Goal: Use online tool/utility: Utilize a website feature to perform a specific function

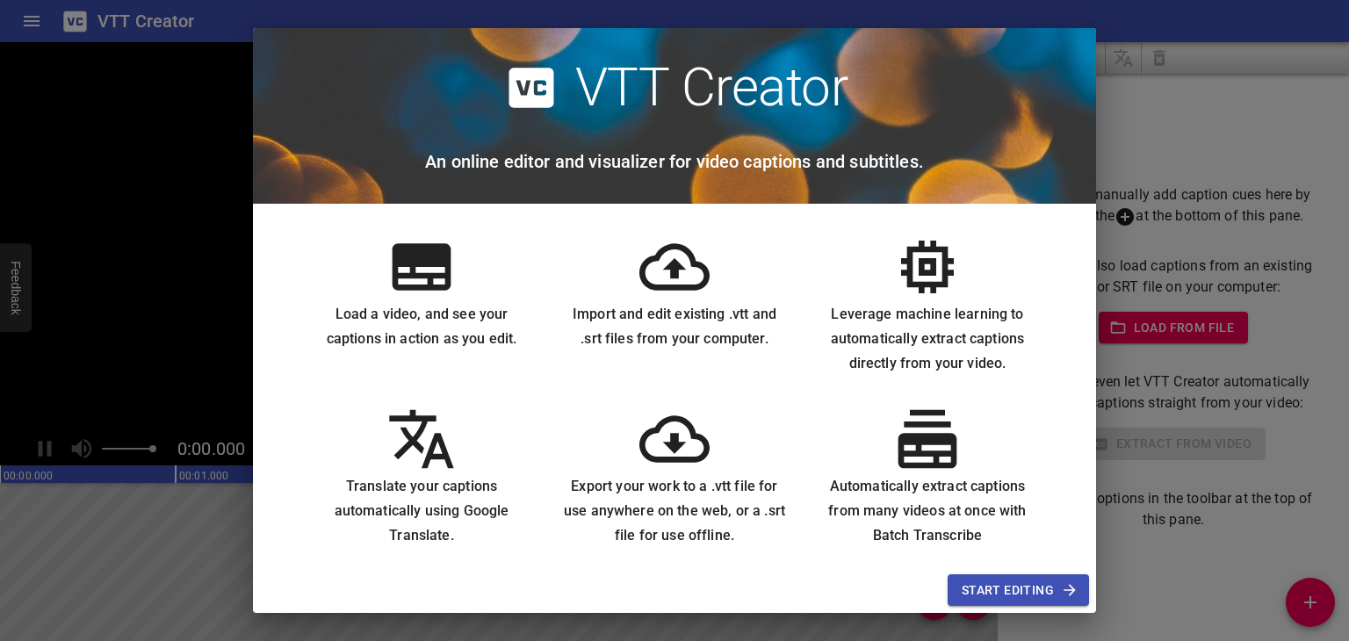
click at [1008, 586] on span "Start Editing" at bounding box center [1018, 591] width 113 height 22
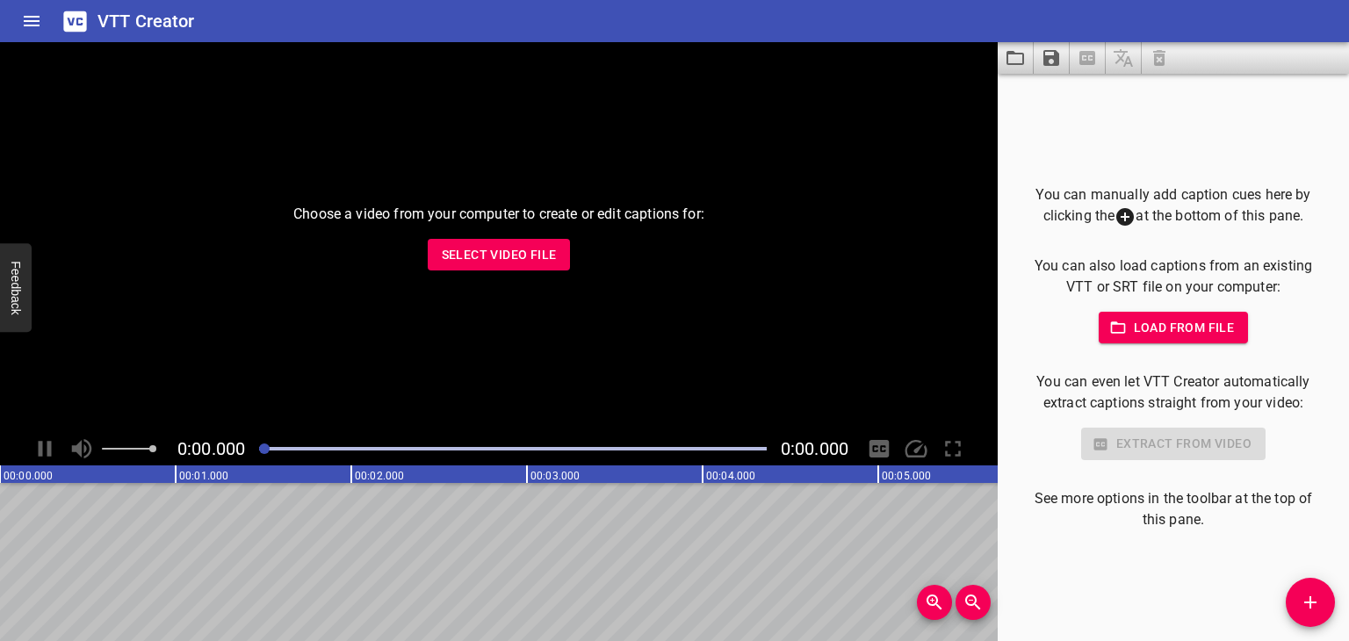
click at [1200, 321] on span "Load from file" at bounding box center [1174, 328] width 122 height 22
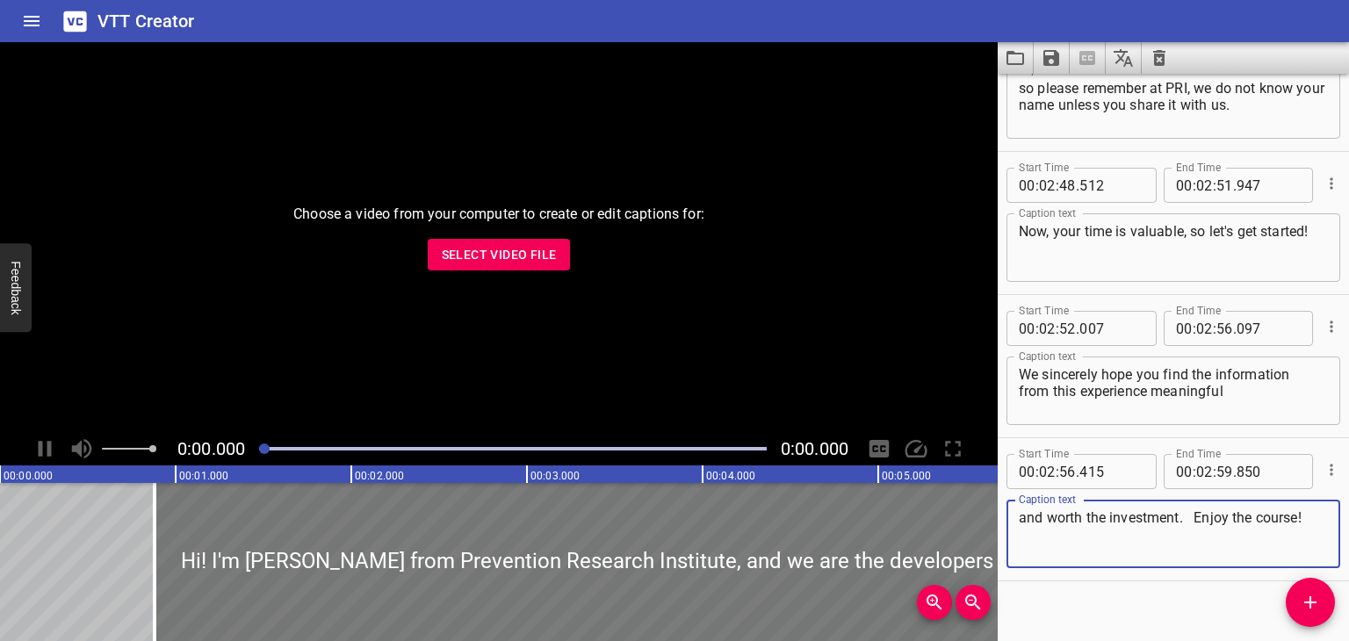
scroll to position [6960, 0]
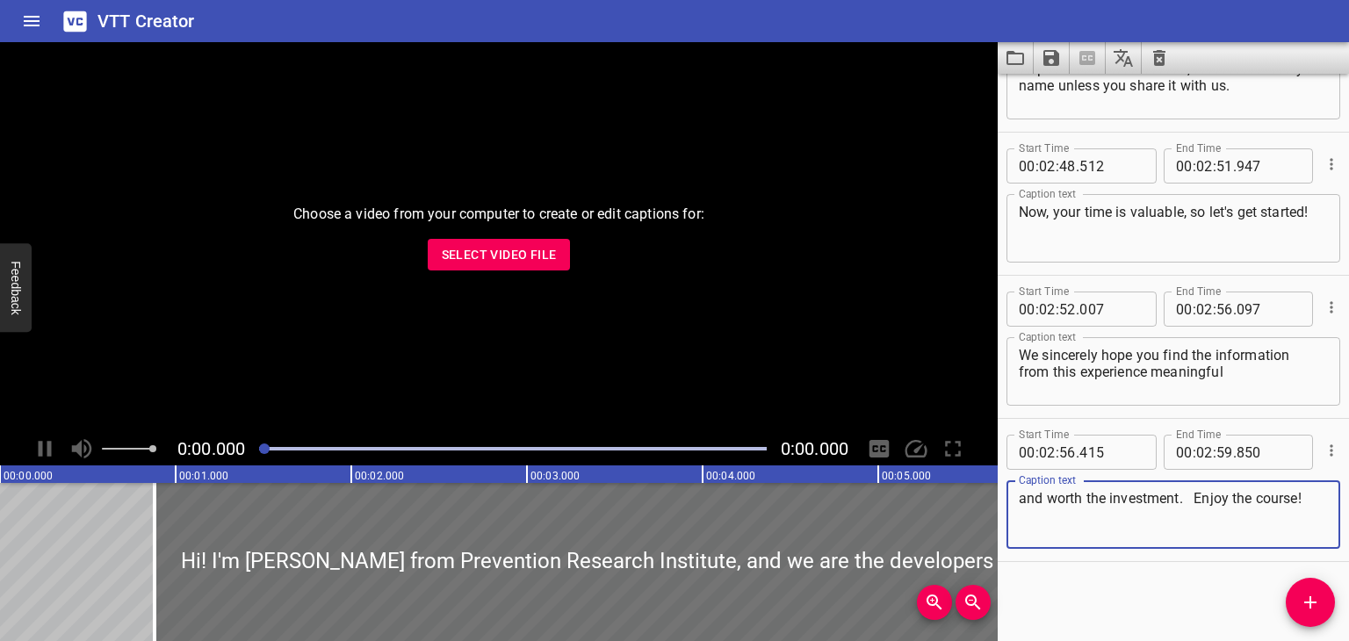
click at [513, 244] on span "Select Video File" at bounding box center [499, 255] width 115 height 22
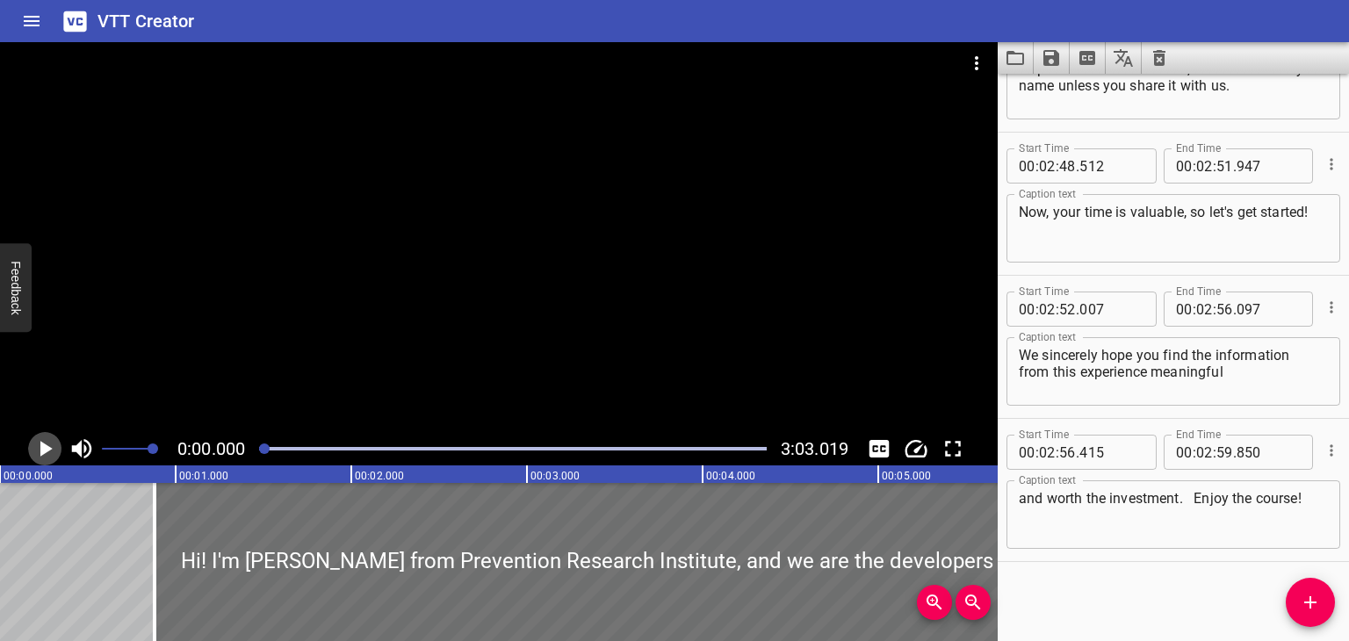
click at [46, 445] on icon "Play/Pause" at bounding box center [46, 449] width 12 height 16
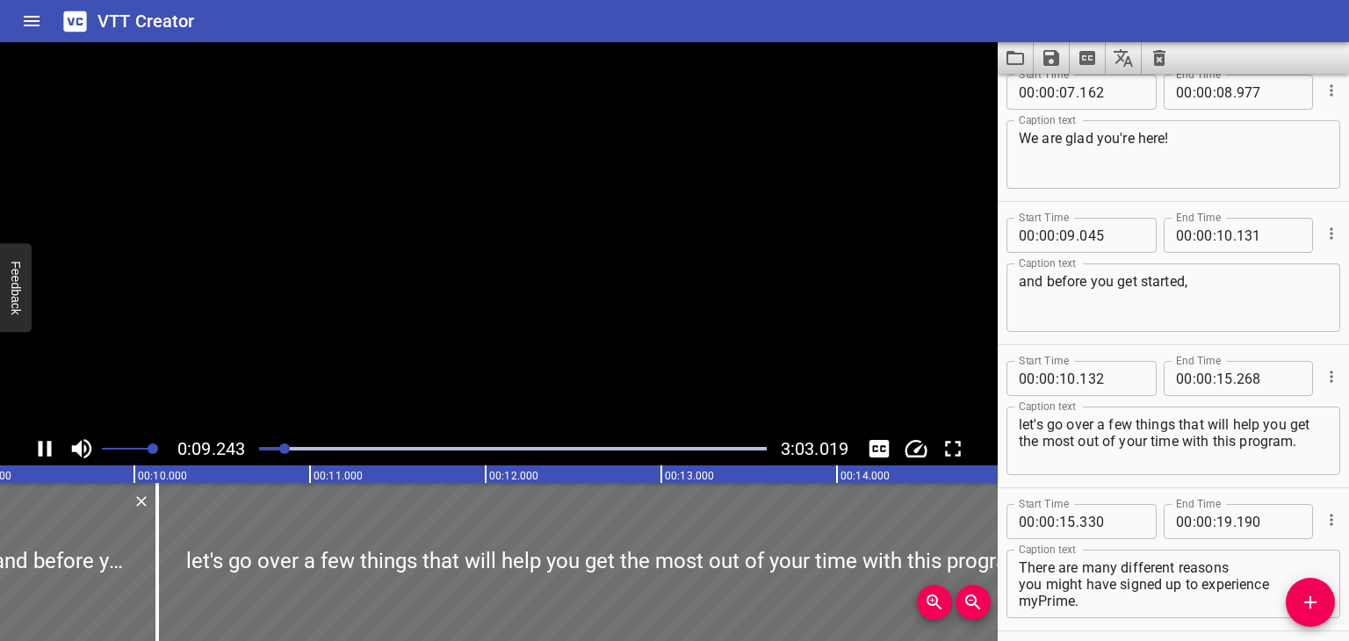
scroll to position [270, 0]
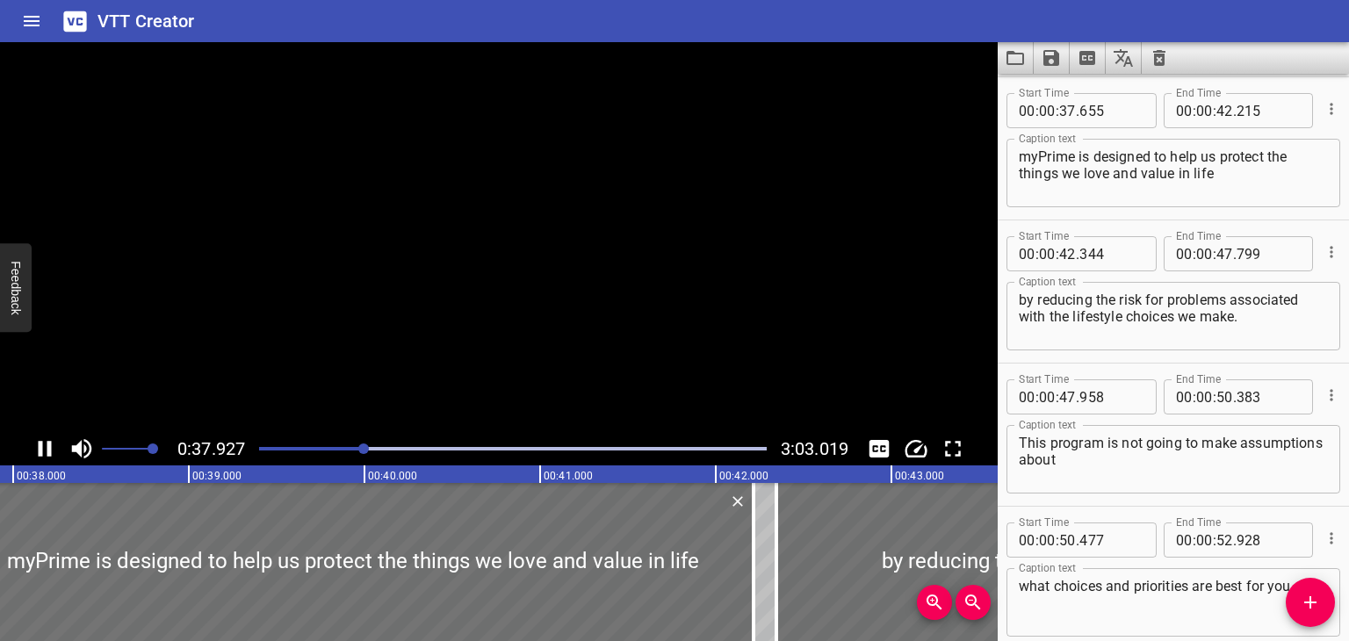
click at [45, 444] on icon "Play/Pause" at bounding box center [45, 449] width 26 height 26
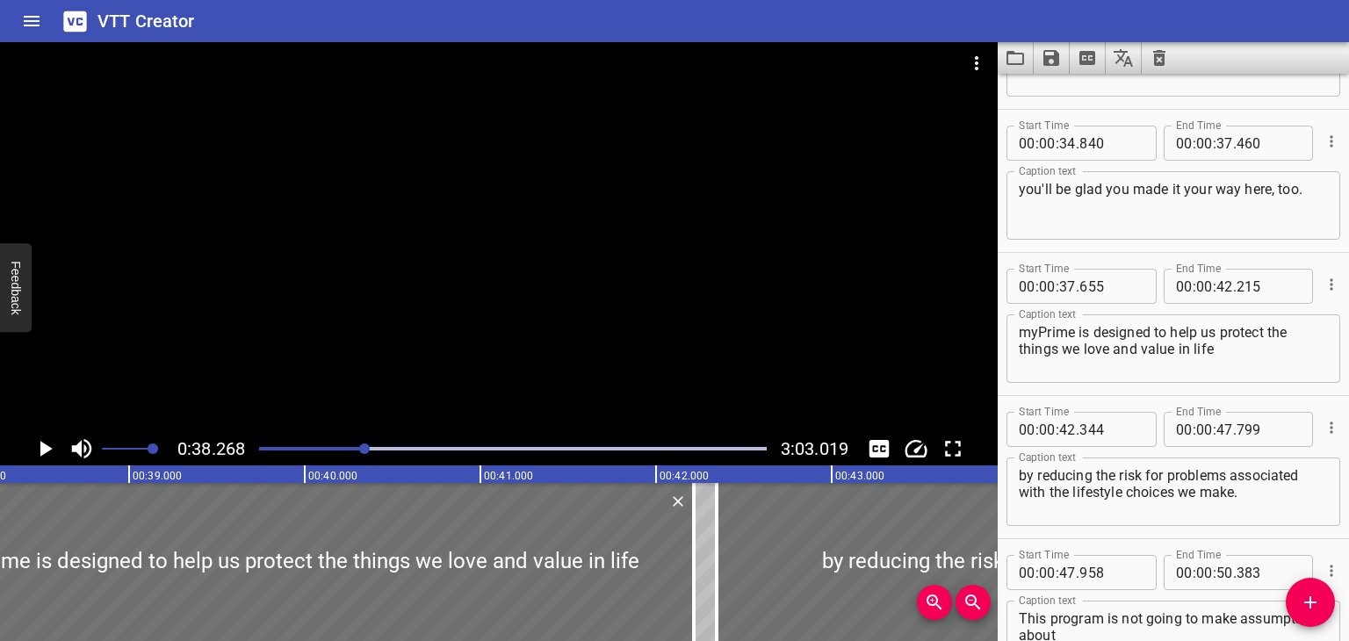
click at [1178, 184] on textarea "you'll be glad you made it your way here, too." at bounding box center [1173, 206] width 309 height 50
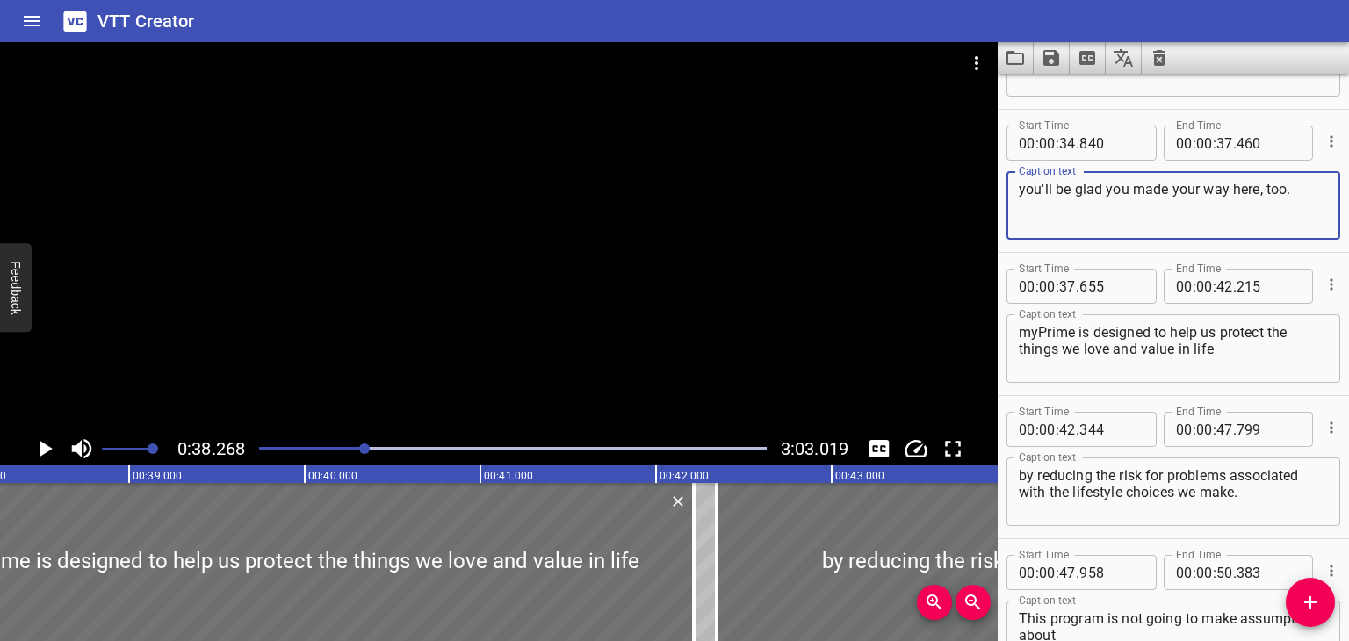
type textarea "you'll be glad you made your way here, too."
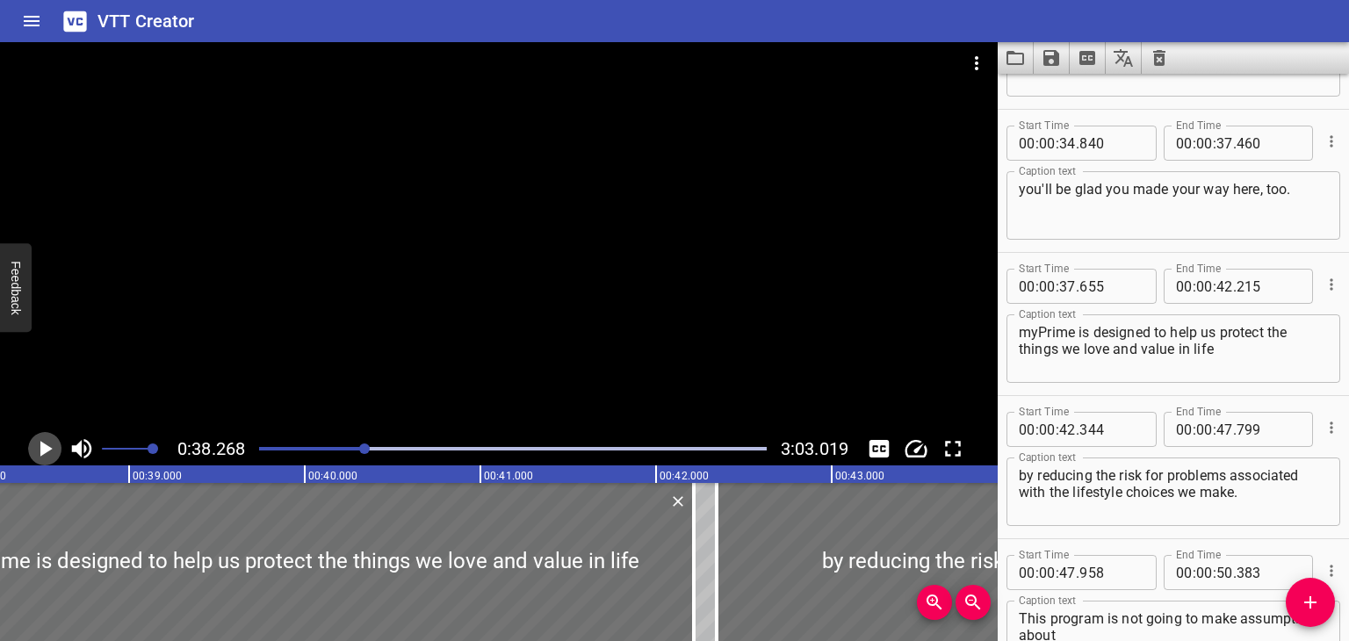
click at [46, 446] on icon "Play/Pause" at bounding box center [46, 449] width 12 height 16
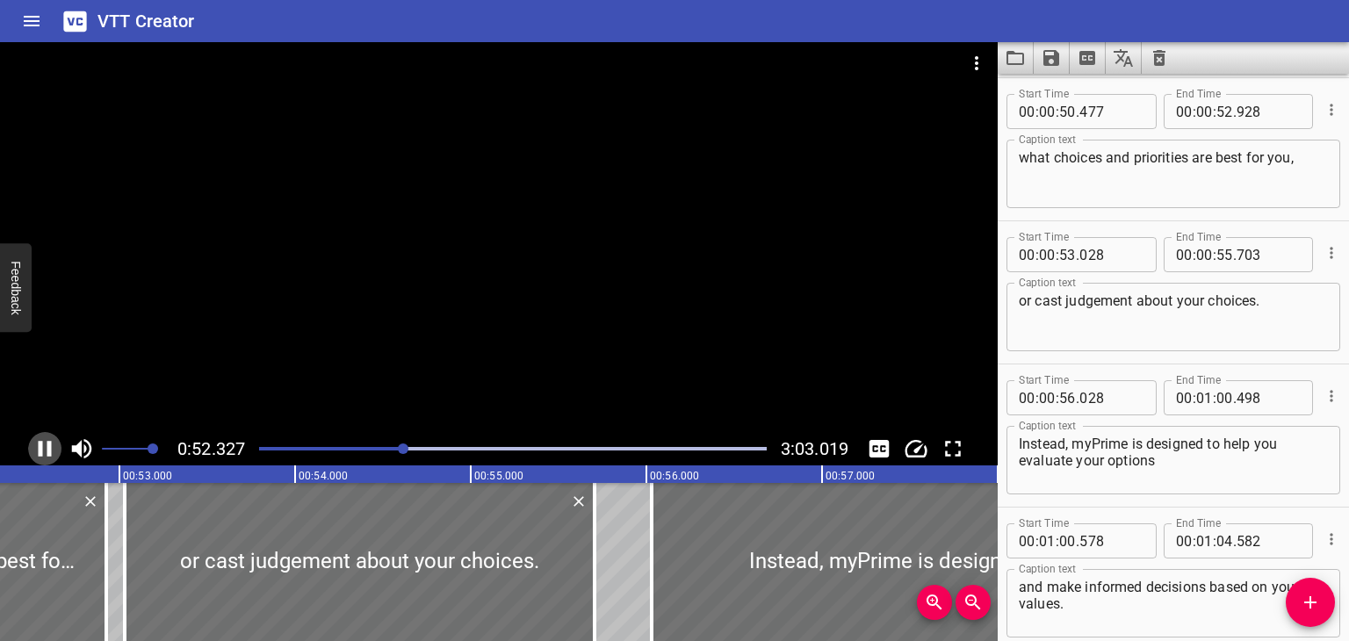
click at [47, 445] on icon "Play/Pause" at bounding box center [45, 449] width 13 height 16
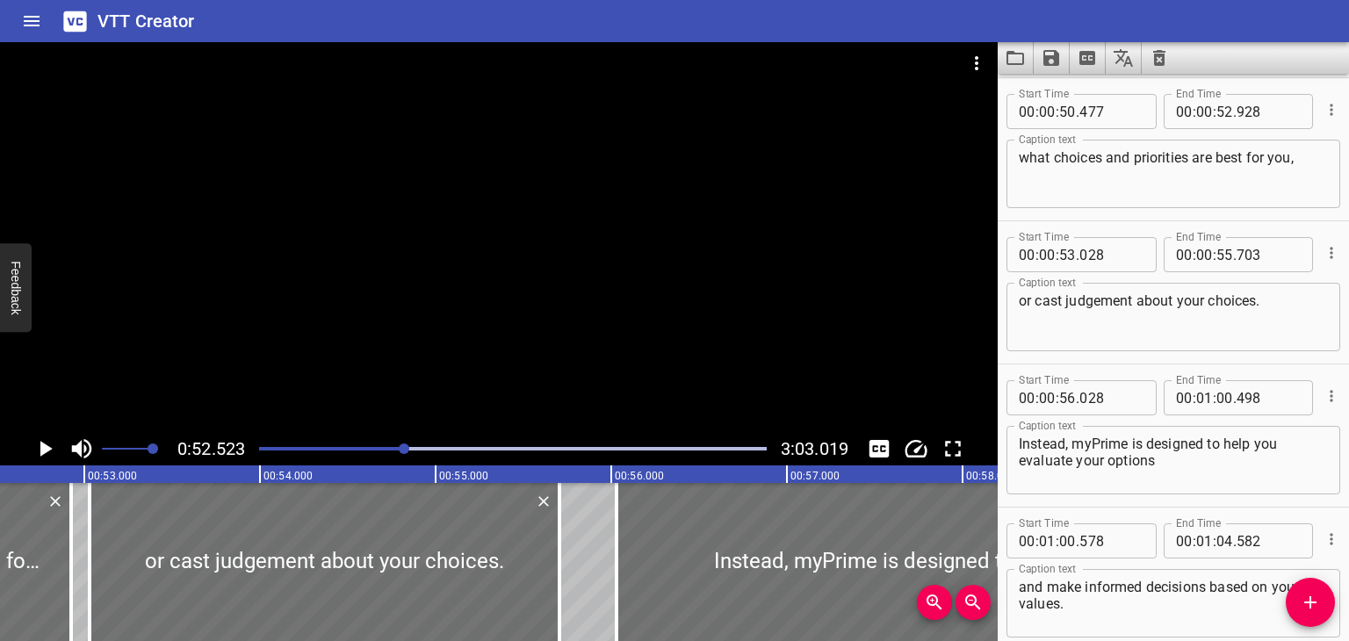
click at [1131, 157] on textarea "what choices and priorities are best for you," at bounding box center [1173, 174] width 309 height 50
type textarea "what choices or priorities are best for you,"
click at [390, 447] on div "Play progress" at bounding box center [151, 449] width 508 height 4
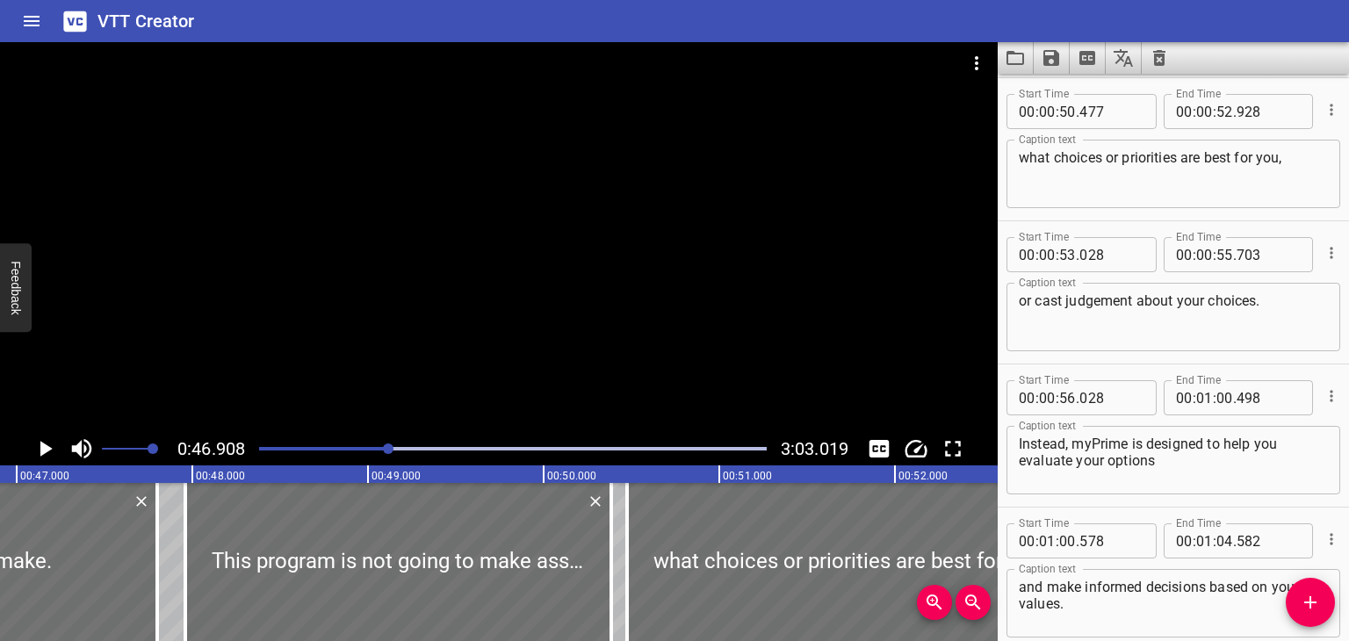
click at [43, 445] on icon "Play/Pause" at bounding box center [46, 449] width 12 height 16
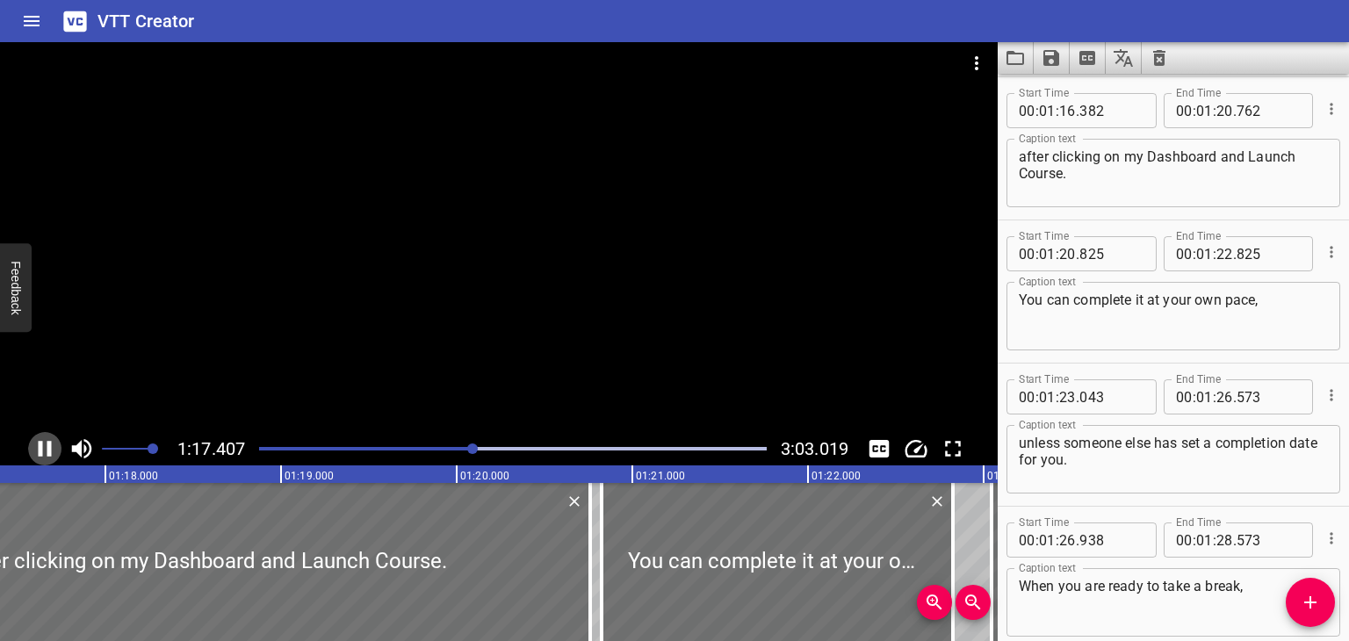
click at [34, 449] on icon "Play/Pause" at bounding box center [45, 449] width 26 height 26
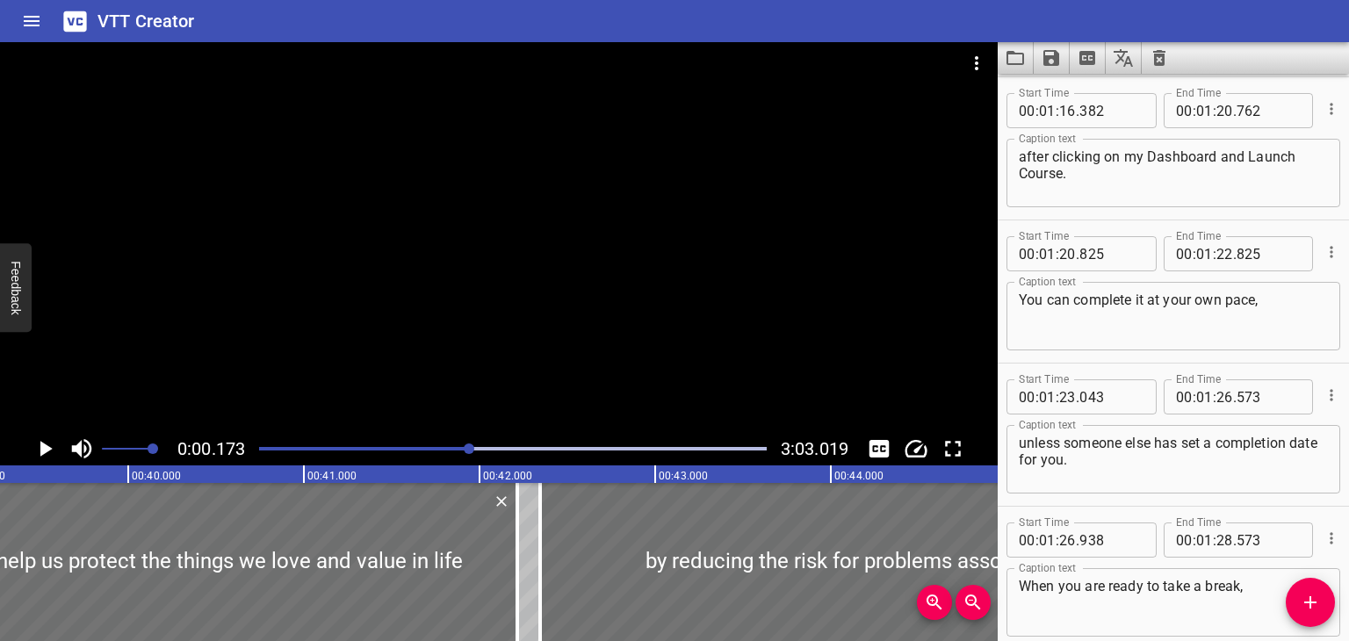
click at [471, 447] on div at bounding box center [469, 449] width 11 height 11
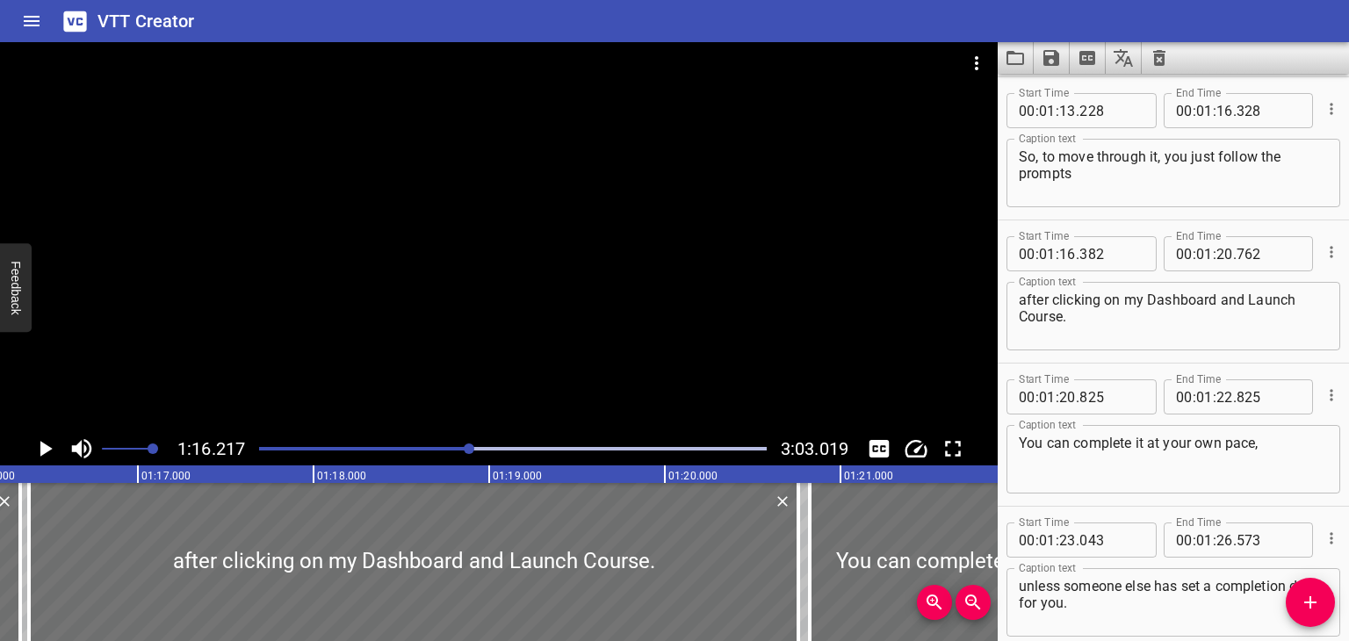
drag, startPoint x: 1188, startPoint y: 157, endPoint x: 1197, endPoint y: 160, distance: 9.2
click at [1188, 158] on textarea "So, to move through it, you just follow the prompts" at bounding box center [1173, 173] width 309 height 50
type textarea "So, to move through it, you will just follow the prompts"
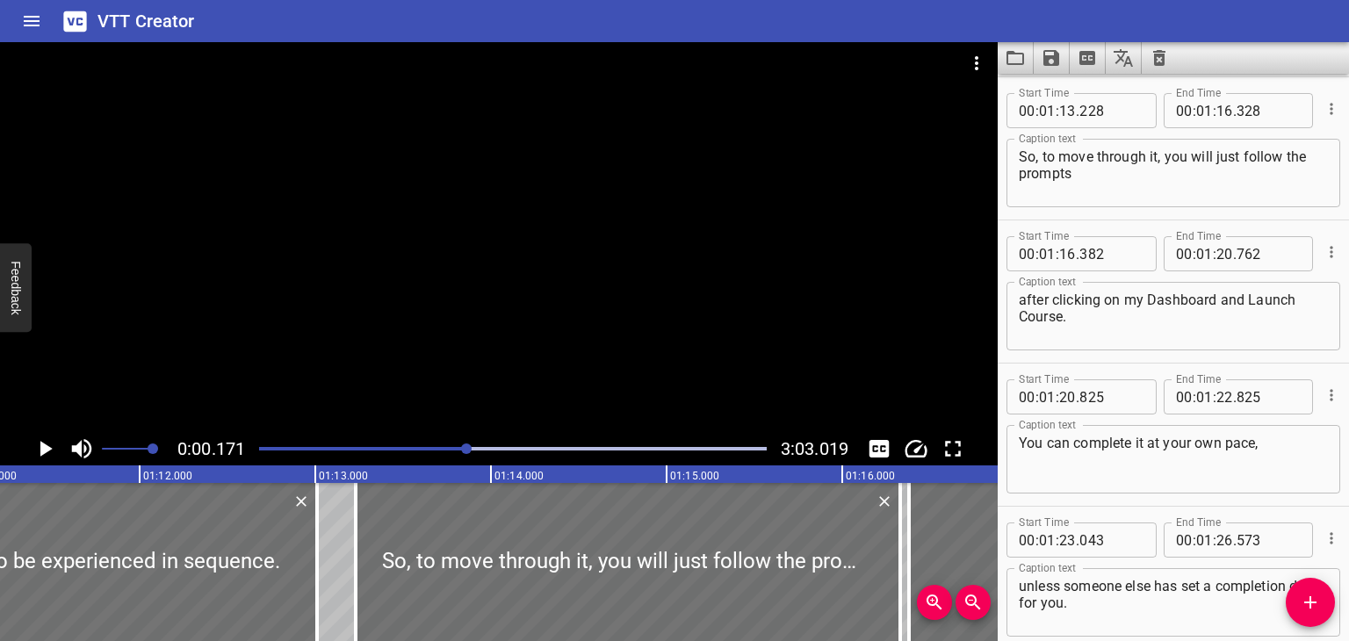
click at [467, 445] on div at bounding box center [466, 449] width 11 height 11
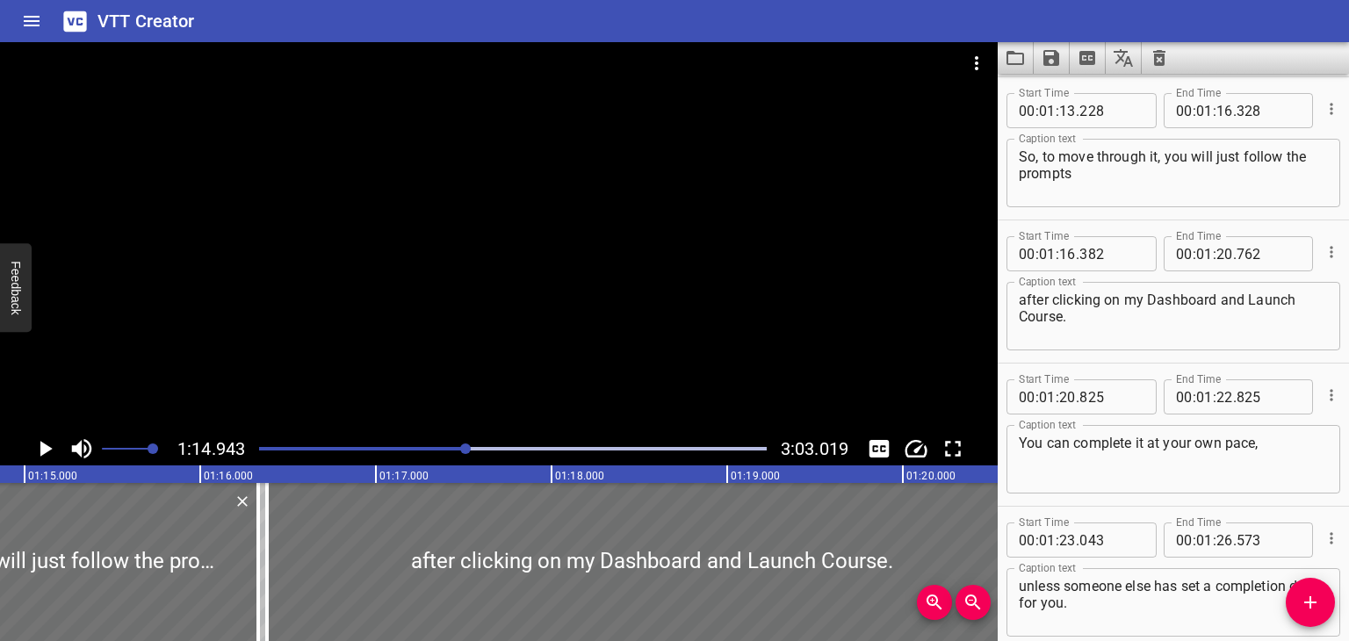
click at [40, 447] on icon "Play/Pause" at bounding box center [46, 449] width 12 height 16
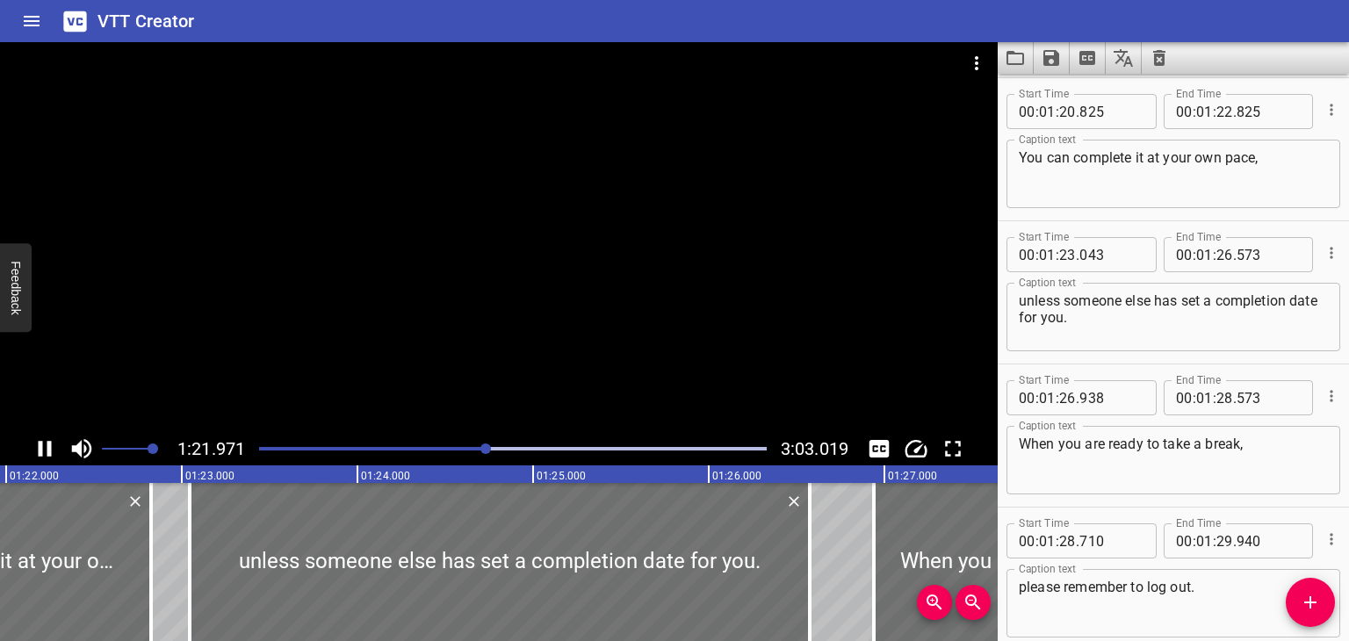
click at [46, 448] on icon "Play/Pause" at bounding box center [45, 449] width 26 height 26
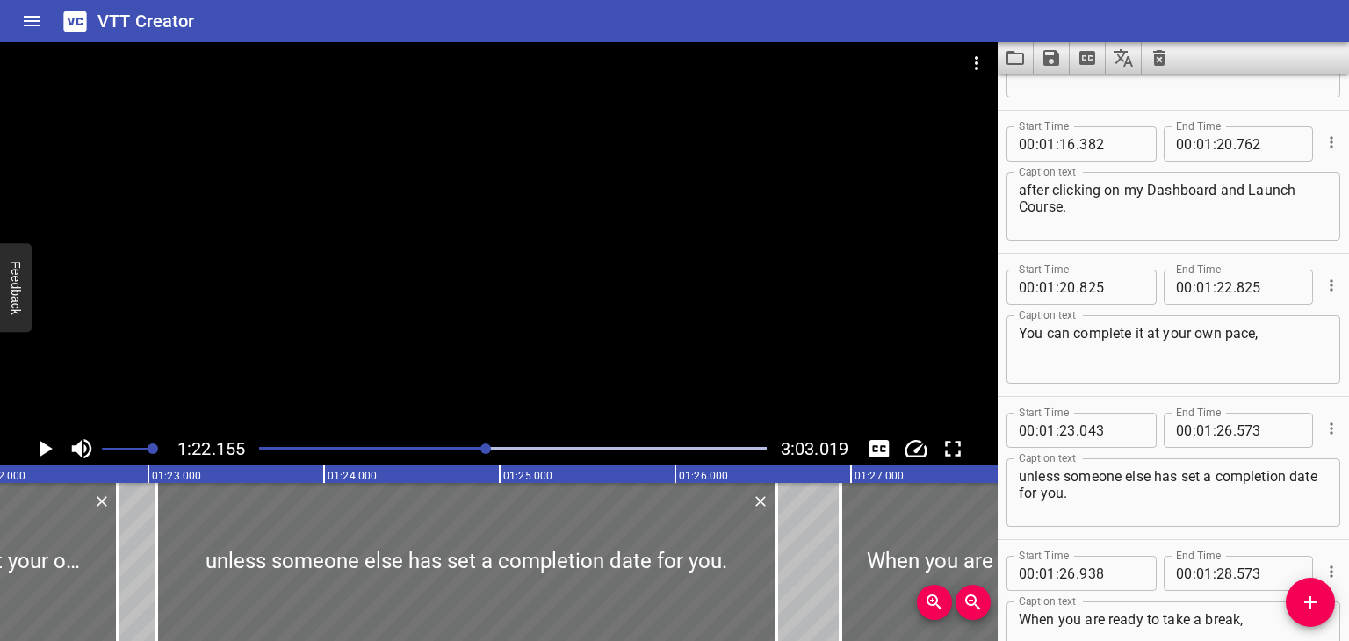
click at [1124, 190] on textarea "after clicking on my Dashboard and Launch Course." at bounding box center [1173, 207] width 309 height 50
click at [1222, 189] on textarea "after clicking on "My Dashboard and Launch Course." at bounding box center [1173, 207] width 309 height 50
click at [1084, 201] on textarea "after clicking on "My Dashboard" and "Launch Course." at bounding box center [1173, 207] width 309 height 50
type textarea "after clicking on "My Dashboard" and "Launch Course.""
click at [40, 442] on icon "Play/Pause" at bounding box center [45, 449] width 26 height 26
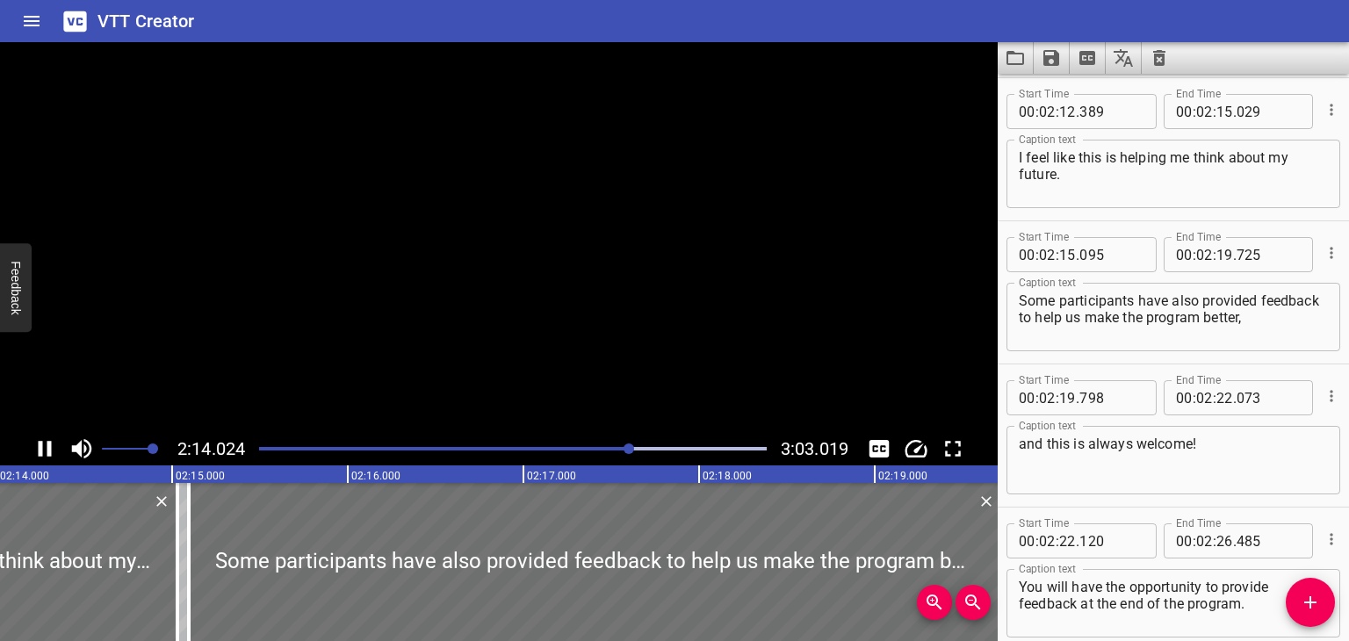
click at [40, 442] on icon "Play/Pause" at bounding box center [45, 449] width 13 height 16
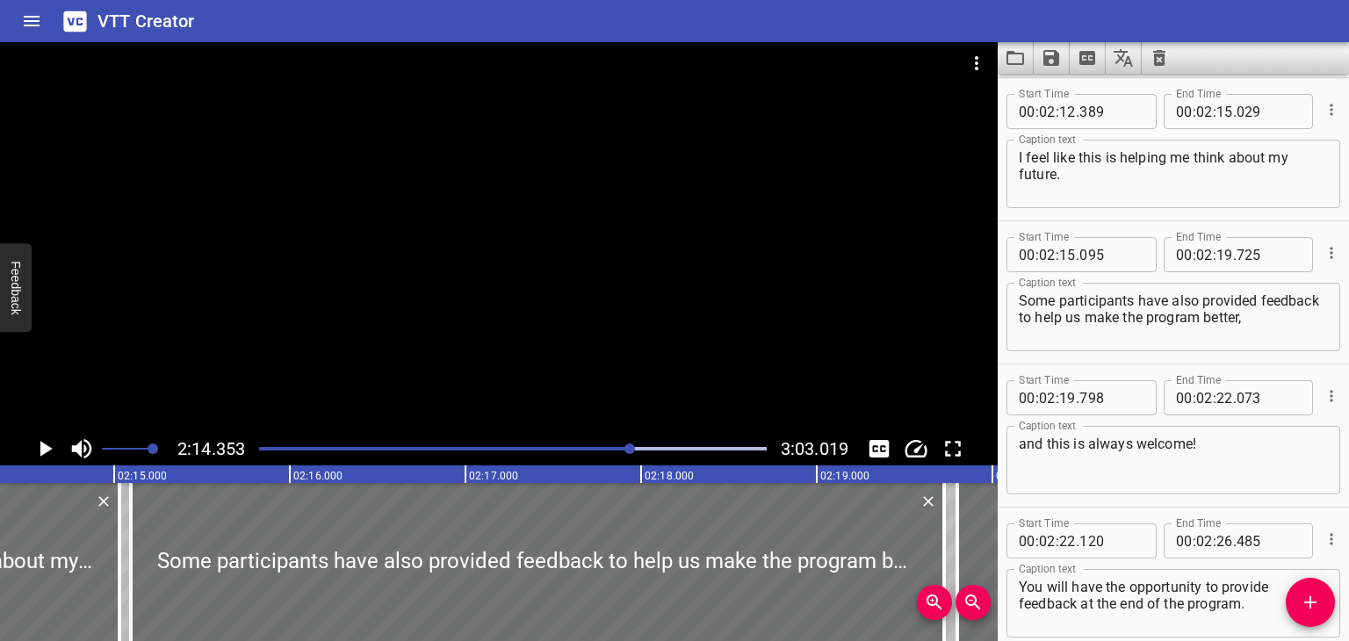
click at [1016, 155] on div "I feel like this is helping me think about my future. Caption text" at bounding box center [1174, 174] width 334 height 69
click at [1096, 169] on textarea ""I feel like this is helping me think about my future." at bounding box center [1173, 174] width 309 height 50
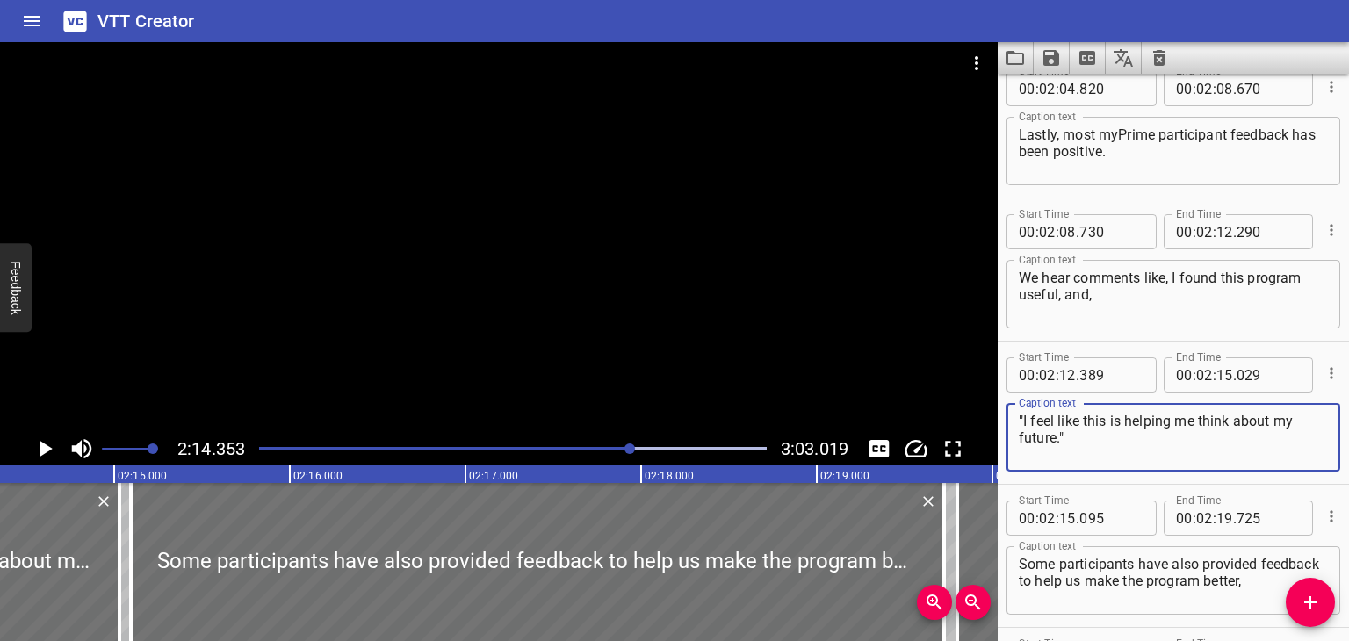
type textarea ""I feel like this is helping me think about my future.""
click at [1173, 272] on textarea "We hear comments like, I found this program useful, and," at bounding box center [1173, 295] width 309 height 50
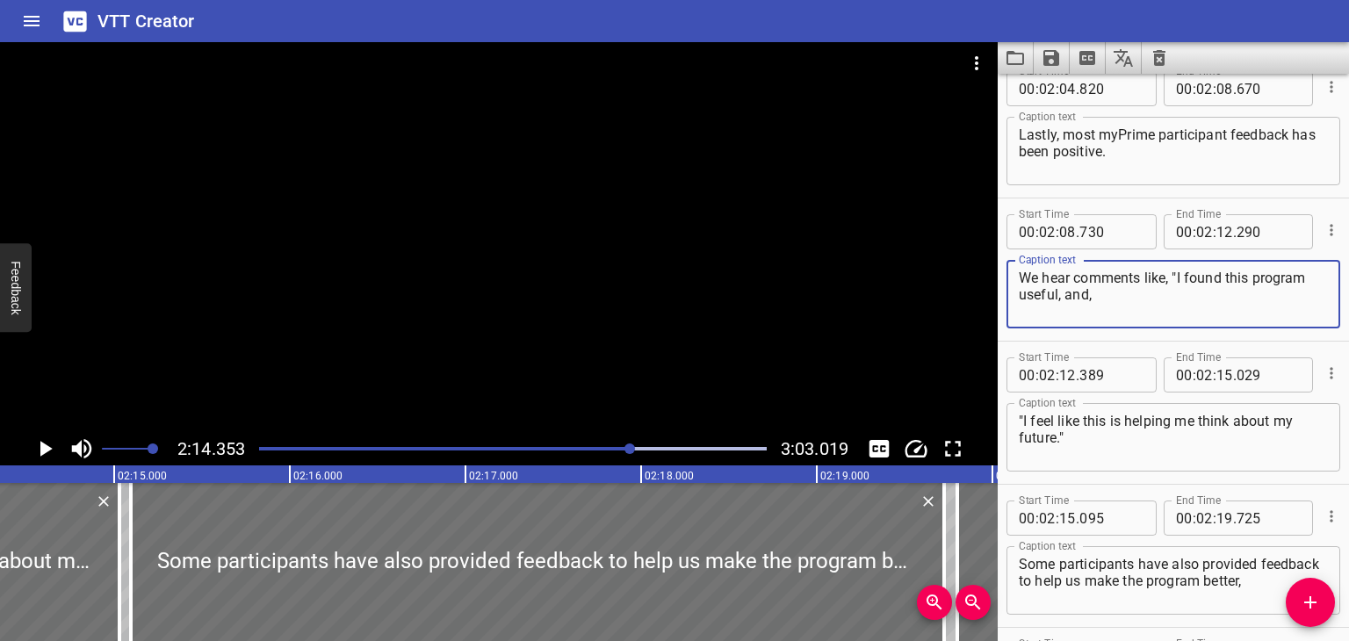
click at [1060, 293] on textarea "We hear comments like, "I found this program useful, and," at bounding box center [1173, 295] width 309 height 50
click at [1096, 293] on textarea "We hear comments like, "I found this program useful," and," at bounding box center [1173, 295] width 309 height 50
type textarea "We hear comments like, "I found this program useful," and"
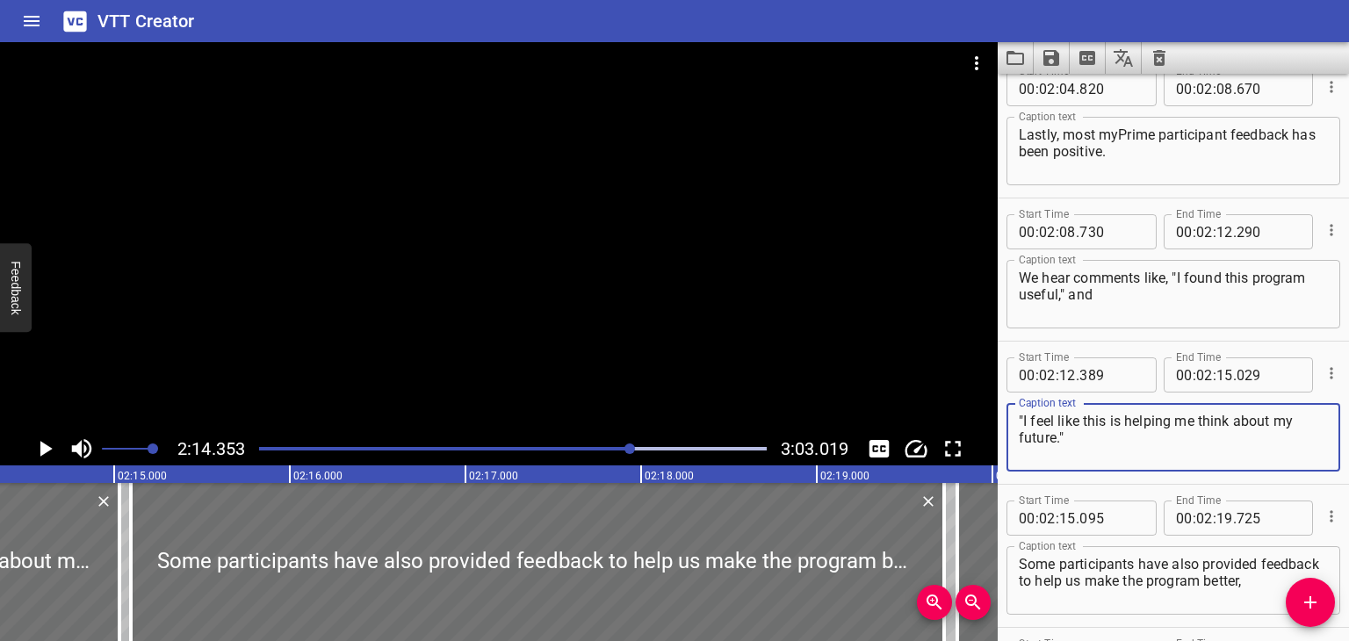
click at [1079, 447] on textarea ""I feel like this is helping me think about my future."" at bounding box center [1173, 438] width 309 height 50
click at [39, 441] on icon "Play/Pause" at bounding box center [45, 449] width 26 height 26
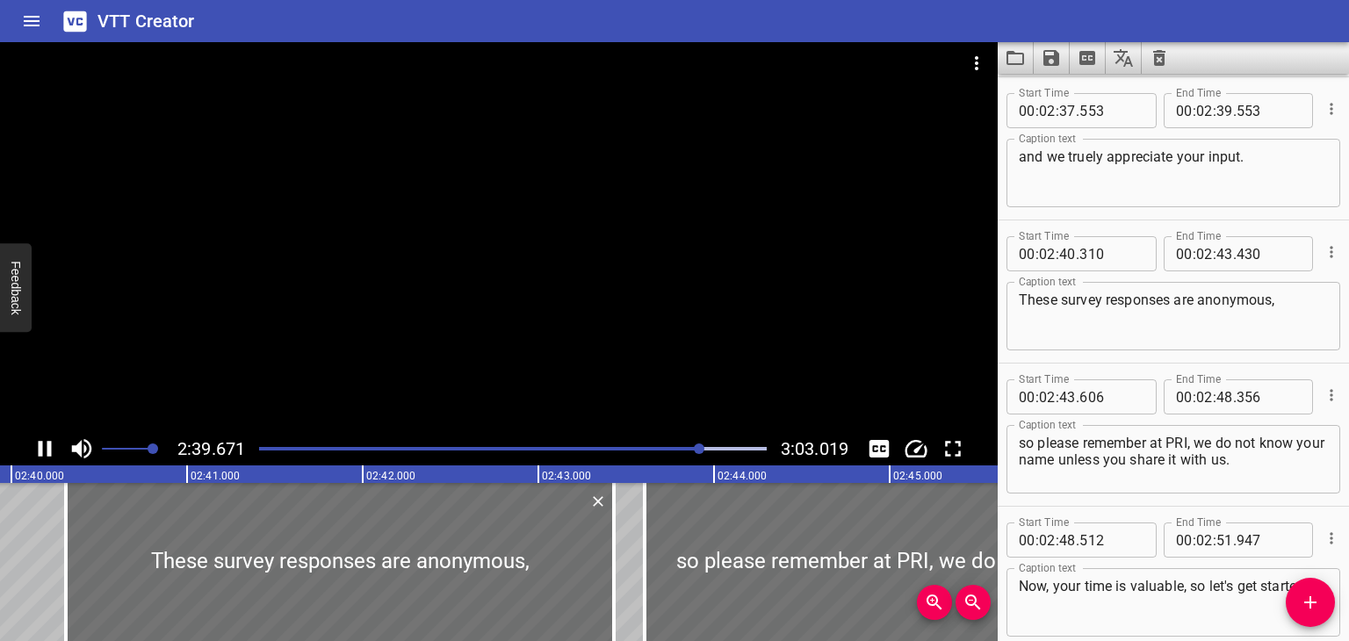
click at [51, 451] on icon "Play/Pause" at bounding box center [45, 449] width 13 height 16
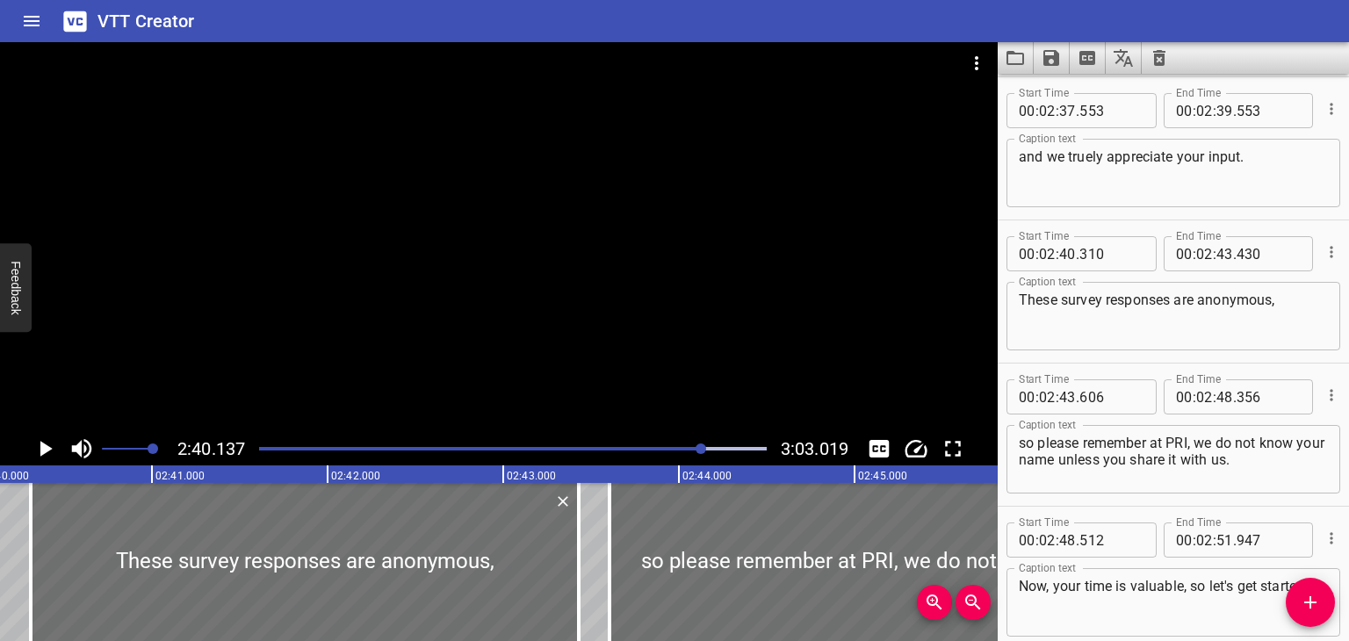
click at [1092, 155] on textarea "and we truely appreciate your input." at bounding box center [1173, 173] width 309 height 50
type textarea "and we truly appreciate your input."
click at [43, 443] on icon "Play/Pause" at bounding box center [46, 449] width 12 height 16
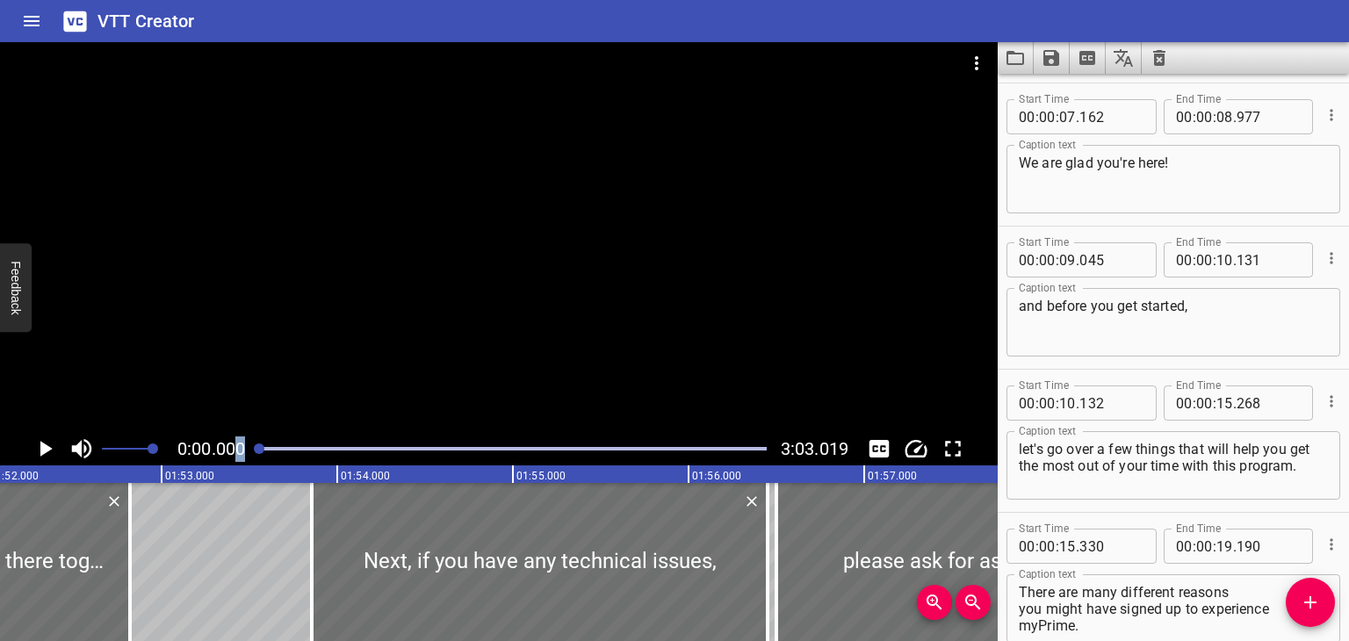
drag, startPoint x: 766, startPoint y: 444, endPoint x: 228, endPoint y: 464, distance: 537.9
click at [235, 464] on div "0:00.000 3:03.019" at bounding box center [499, 448] width 998 height 33
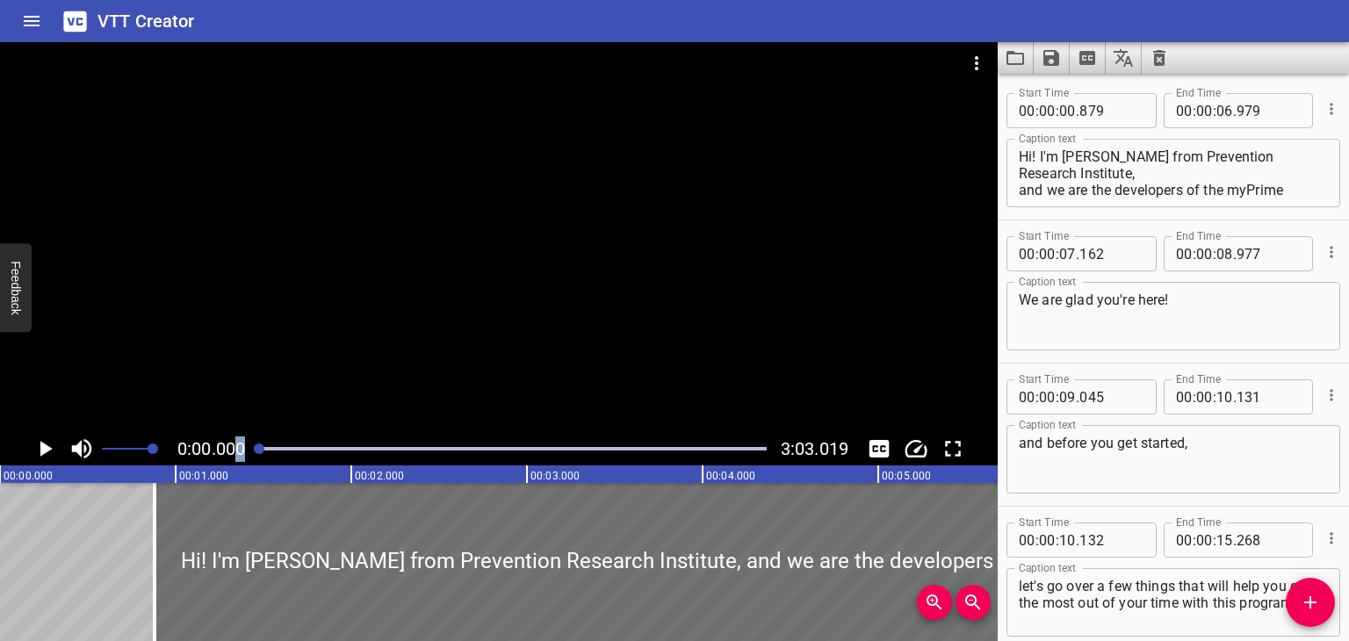
click at [44, 451] on icon "Play/Pause" at bounding box center [46, 449] width 12 height 16
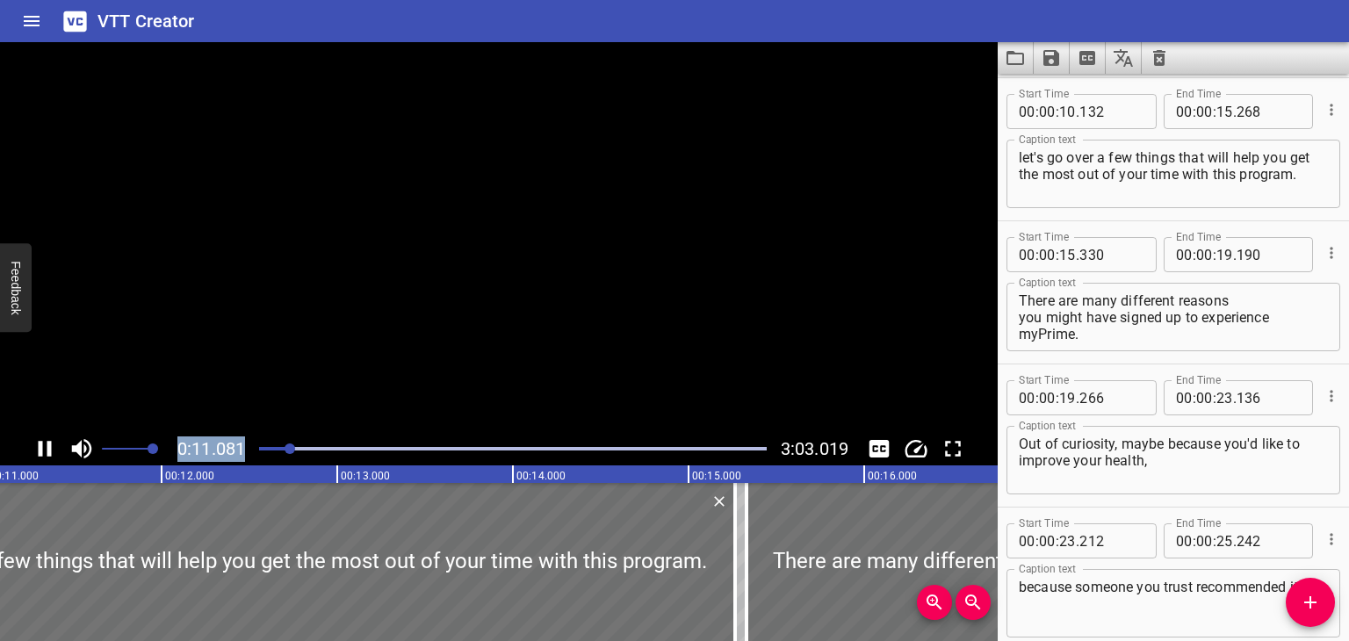
click at [44, 454] on icon "Play/Pause" at bounding box center [45, 449] width 26 height 26
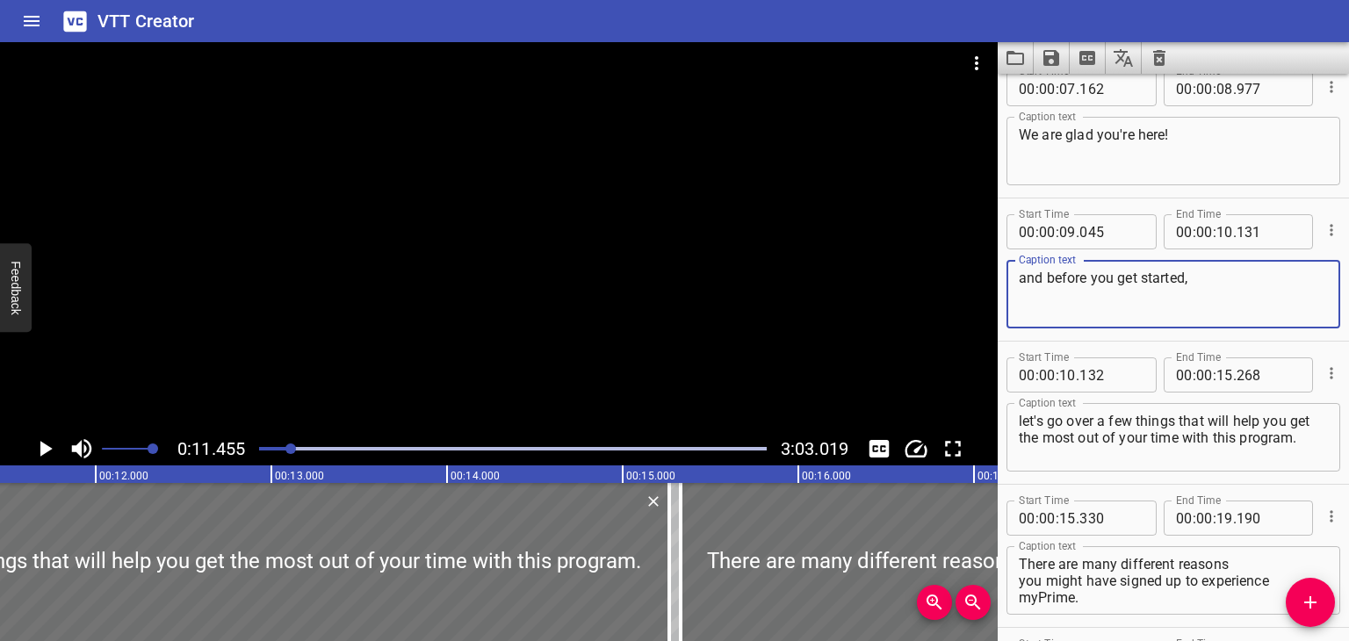
click at [1023, 278] on textarea "and before you get started," at bounding box center [1173, 295] width 309 height 50
type textarea "And before you get started,"
click at [40, 449] on icon "Play/Pause" at bounding box center [45, 449] width 26 height 26
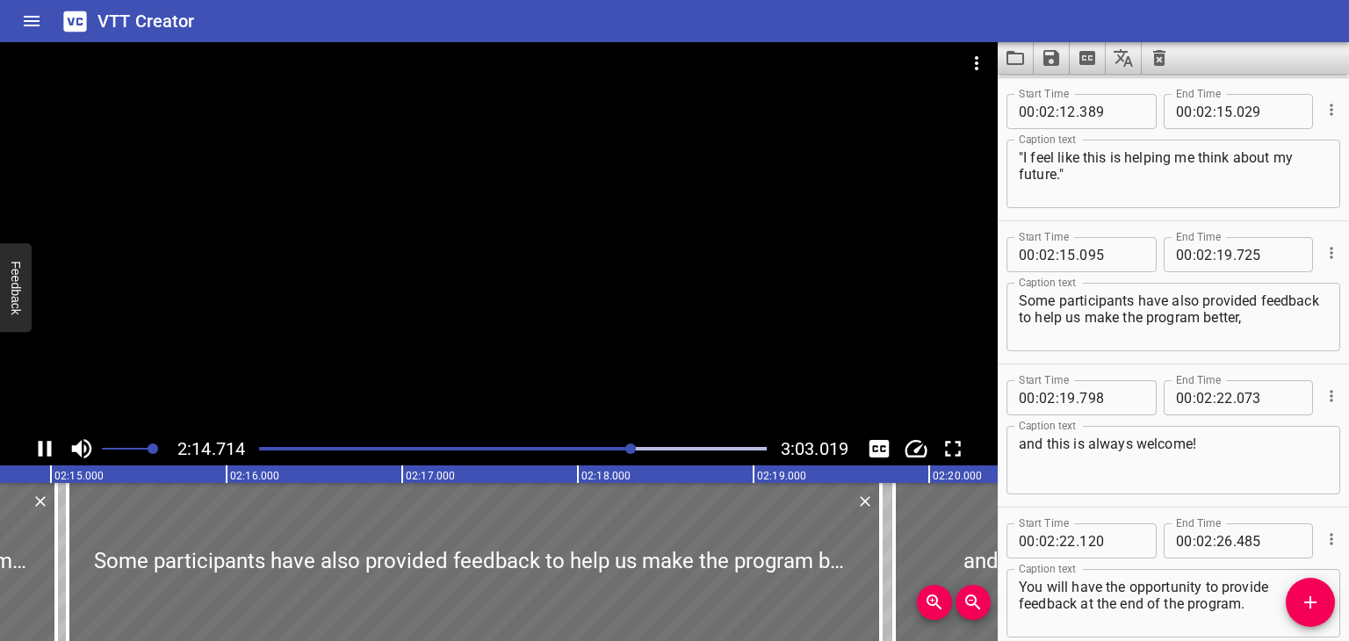
click at [40, 453] on icon "Play/Pause" at bounding box center [45, 449] width 13 height 16
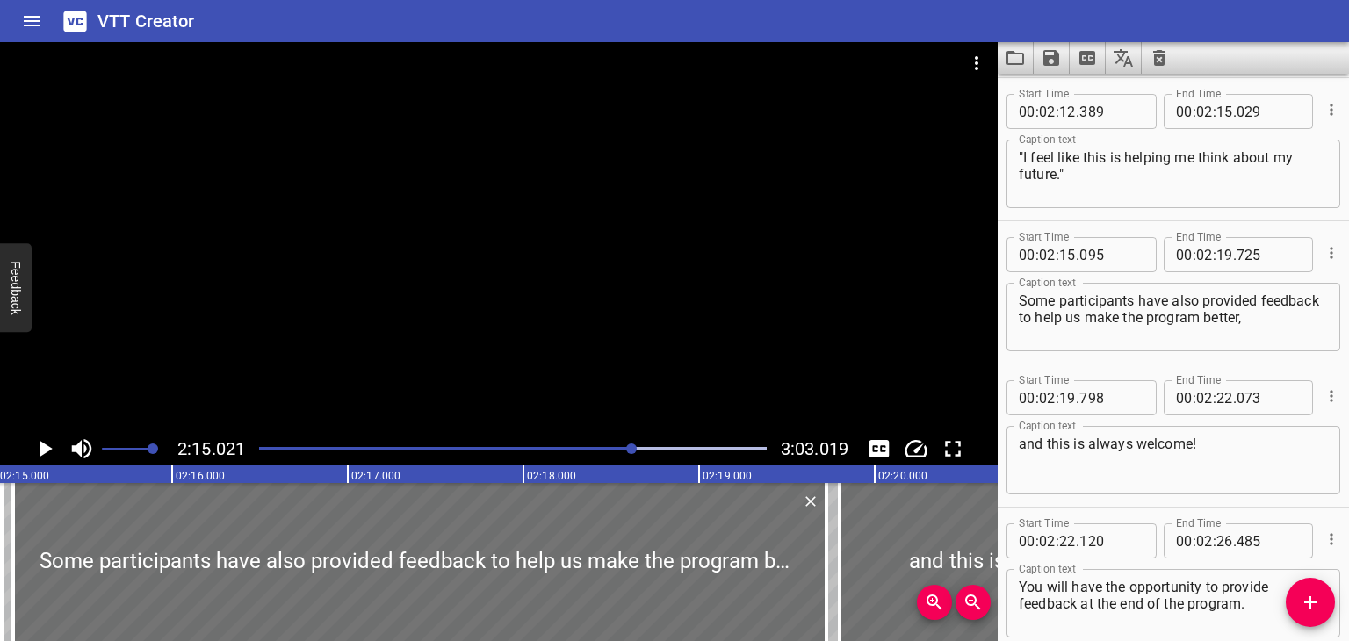
click at [1113, 152] on textarea ""I feel like this is helping me think about my future."" at bounding box center [1173, 174] width 309 height 50
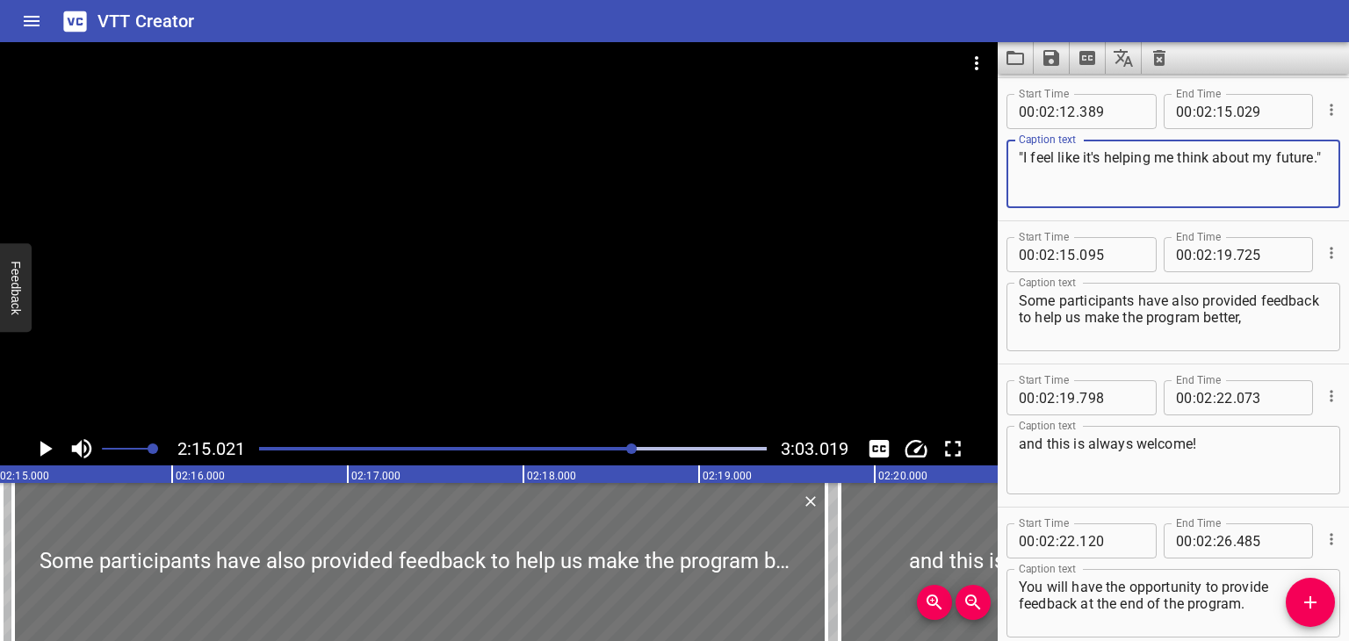
type textarea ""I feel like it's helping me think about my future.""
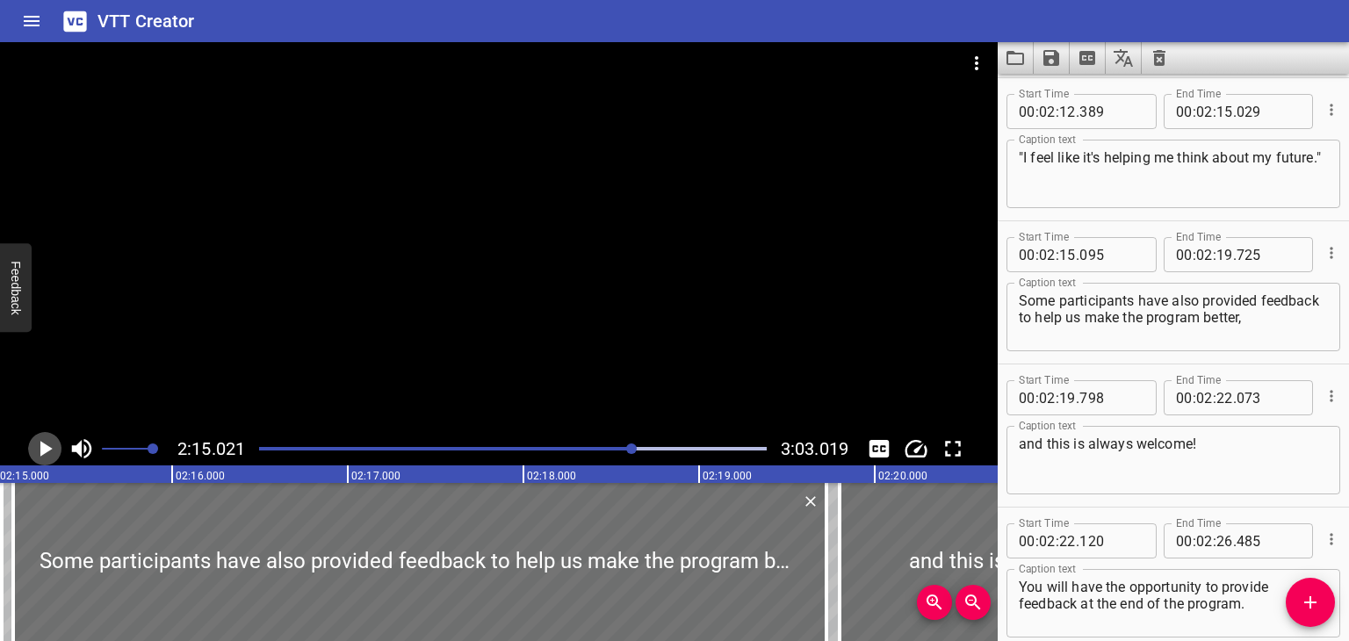
click at [46, 451] on icon "Play/Pause" at bounding box center [46, 449] width 12 height 16
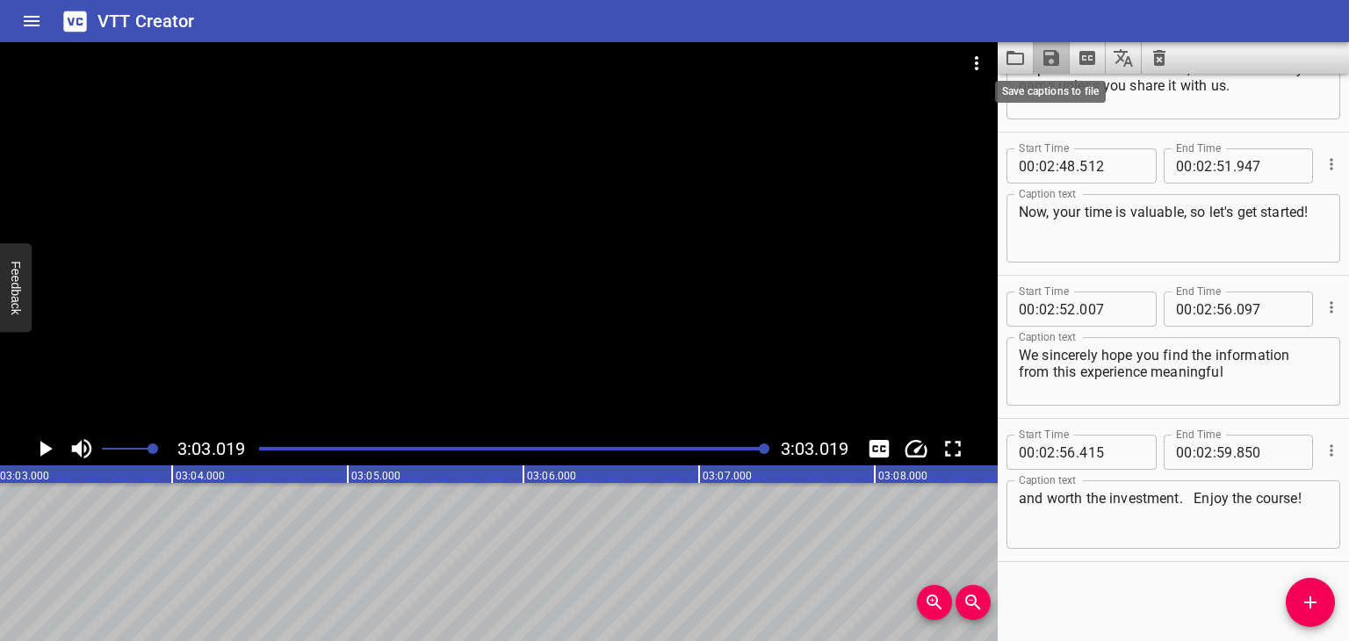
click at [1052, 53] on icon "Save captions to file" at bounding box center [1051, 57] width 21 height 21
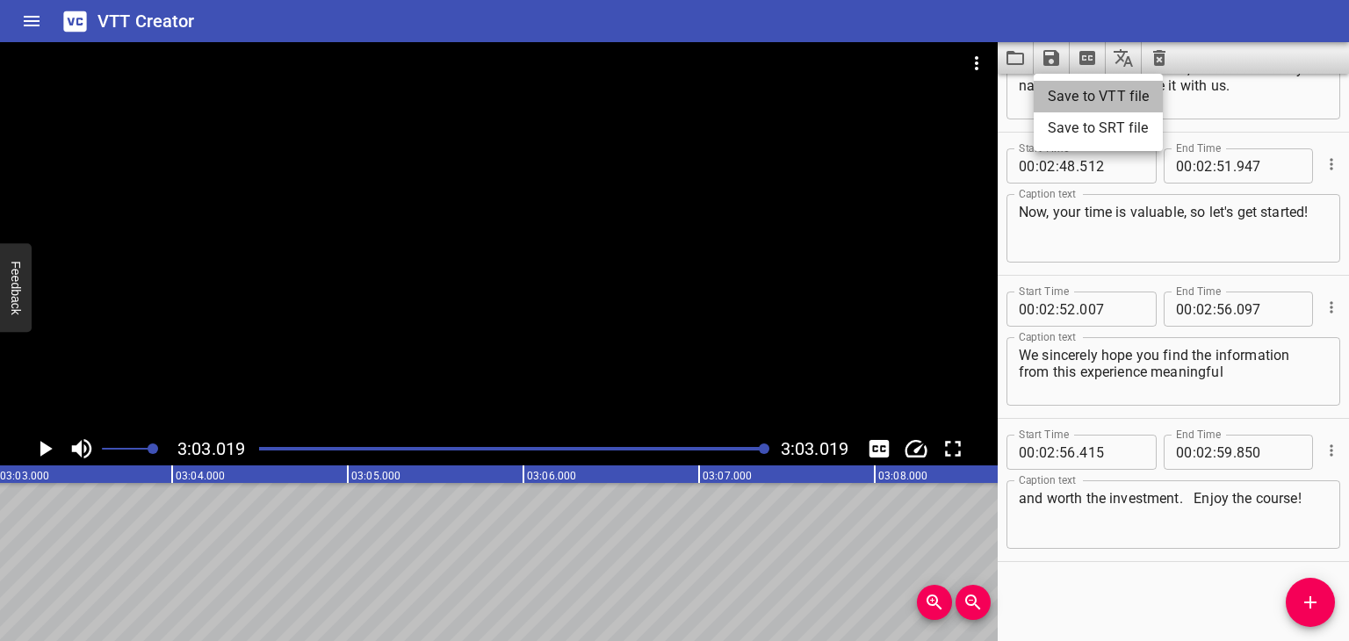
click at [1091, 92] on li "Save to VTT file" at bounding box center [1098, 97] width 129 height 32
